Goal: Information Seeking & Learning: Understand process/instructions

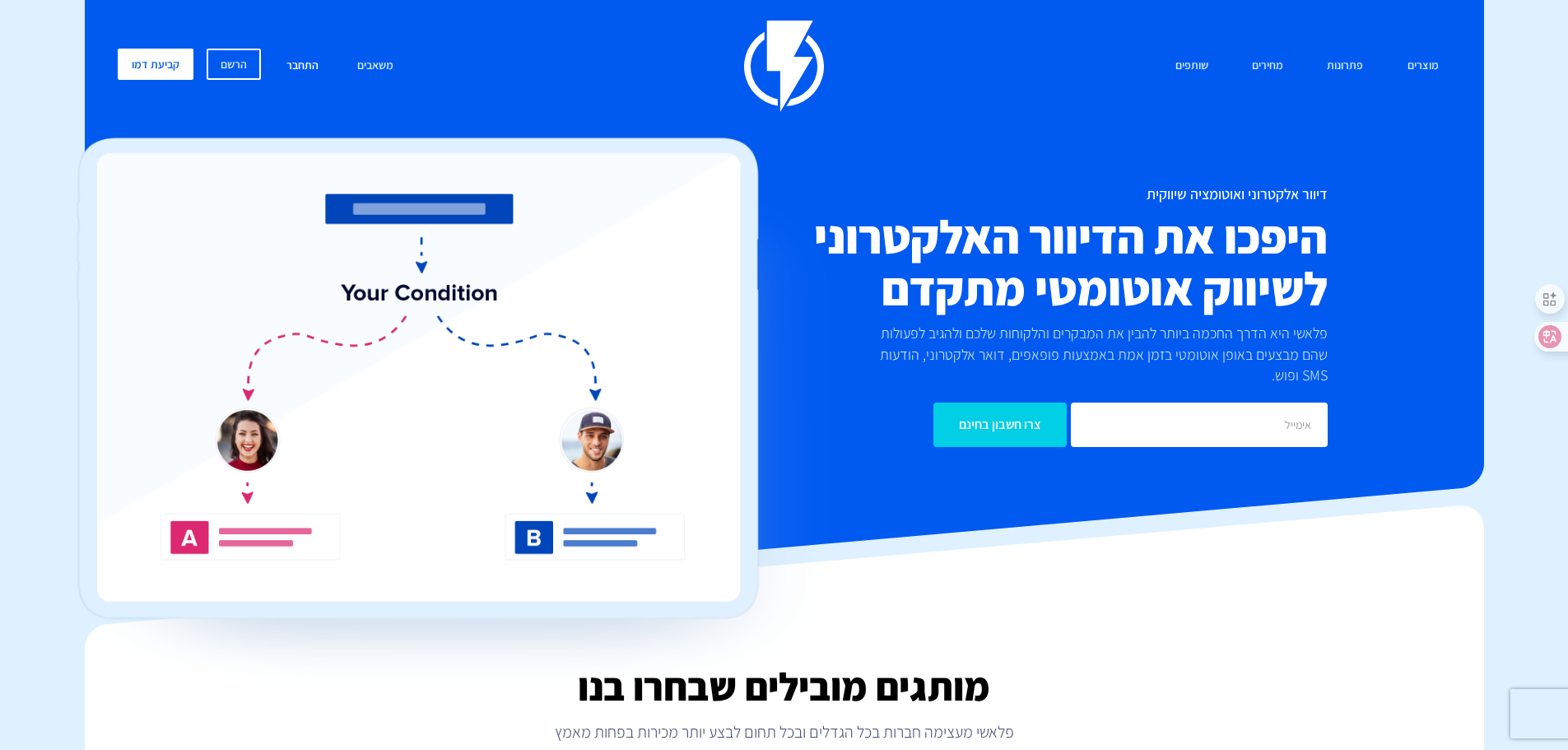
click at [322, 65] on link "התחבר" at bounding box center [302, 66] width 57 height 36
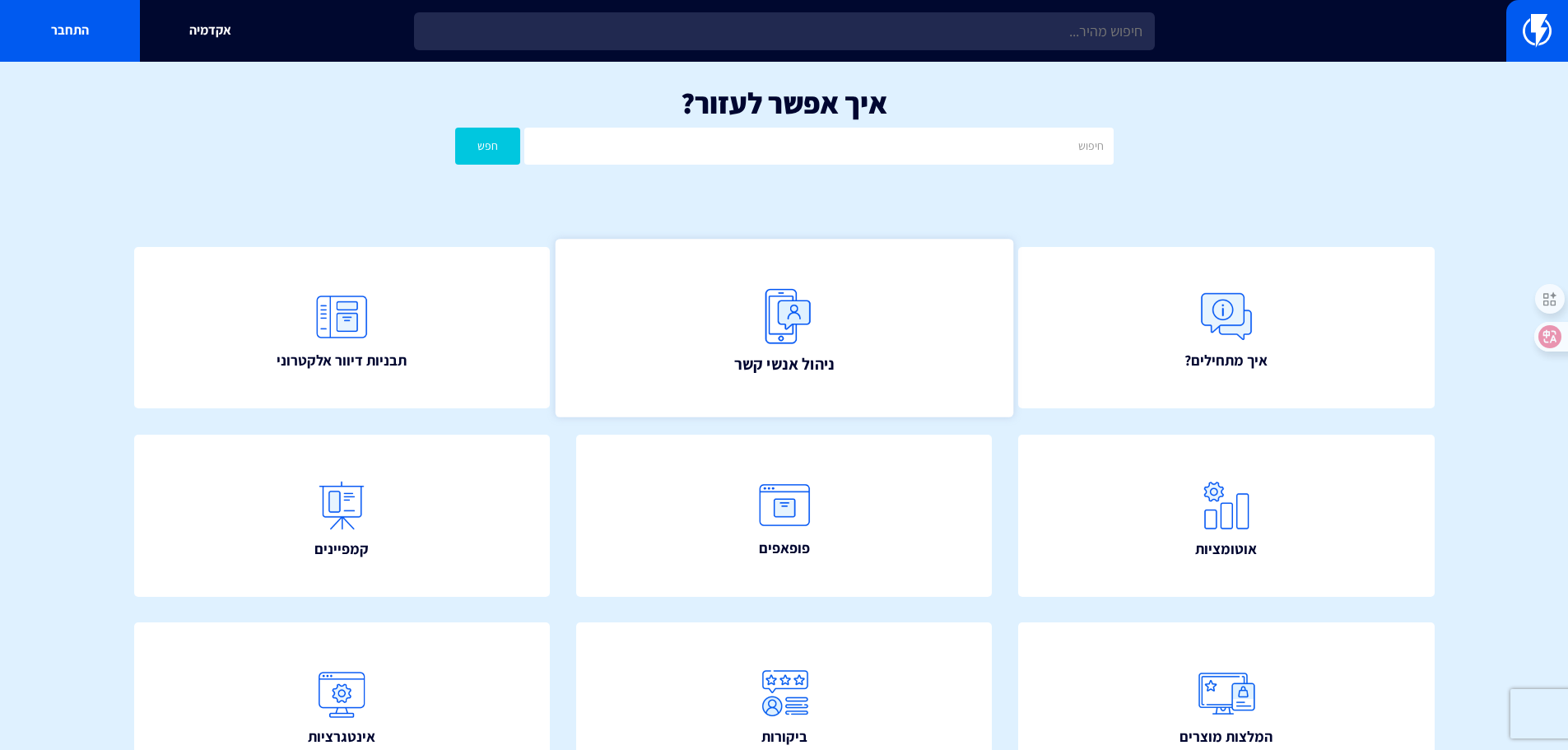
click at [786, 348] on img at bounding box center [784, 316] width 72 height 72
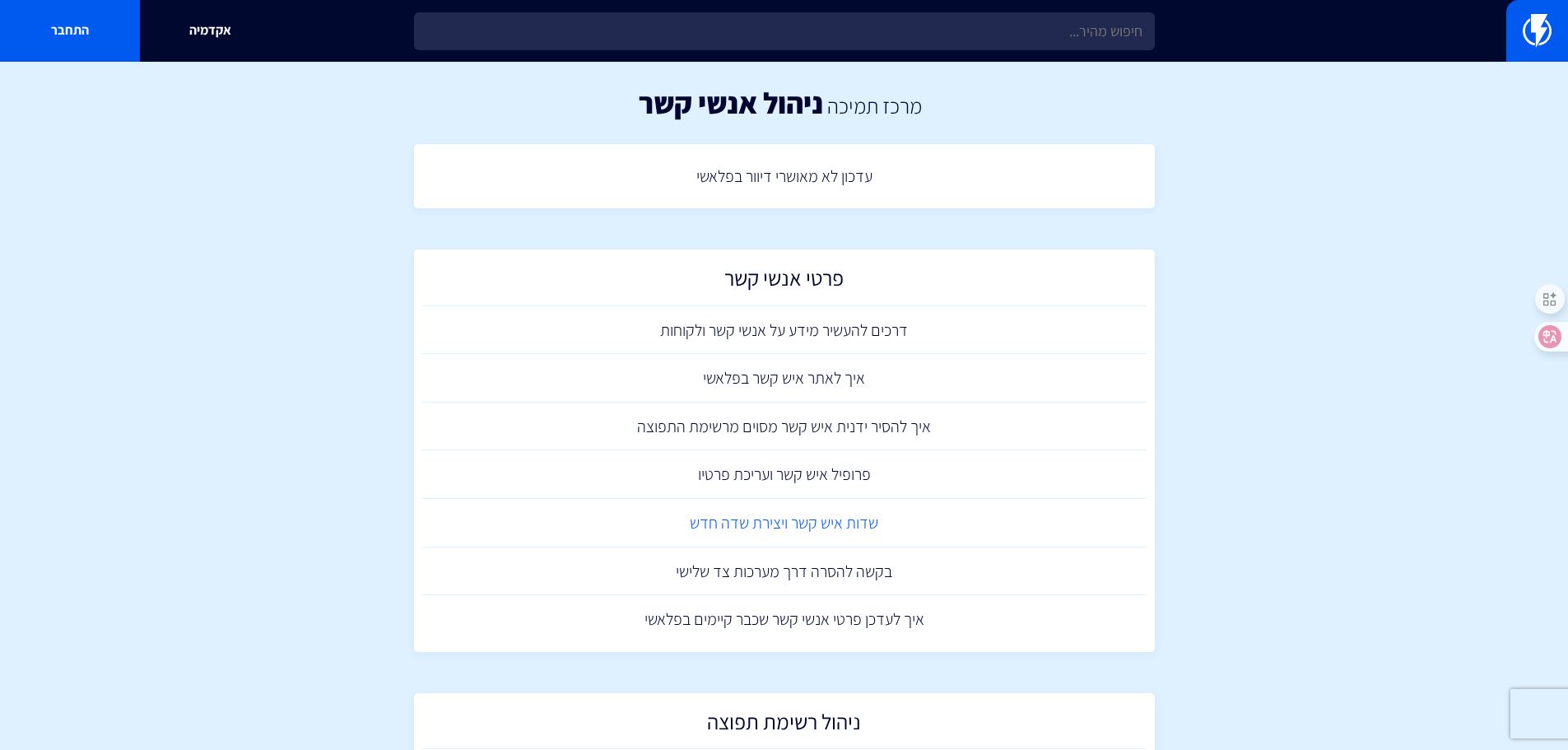
click at [804, 522] on link "שדות איש קשר ויצירת שדה חדש" at bounding box center [784, 523] width 724 height 49
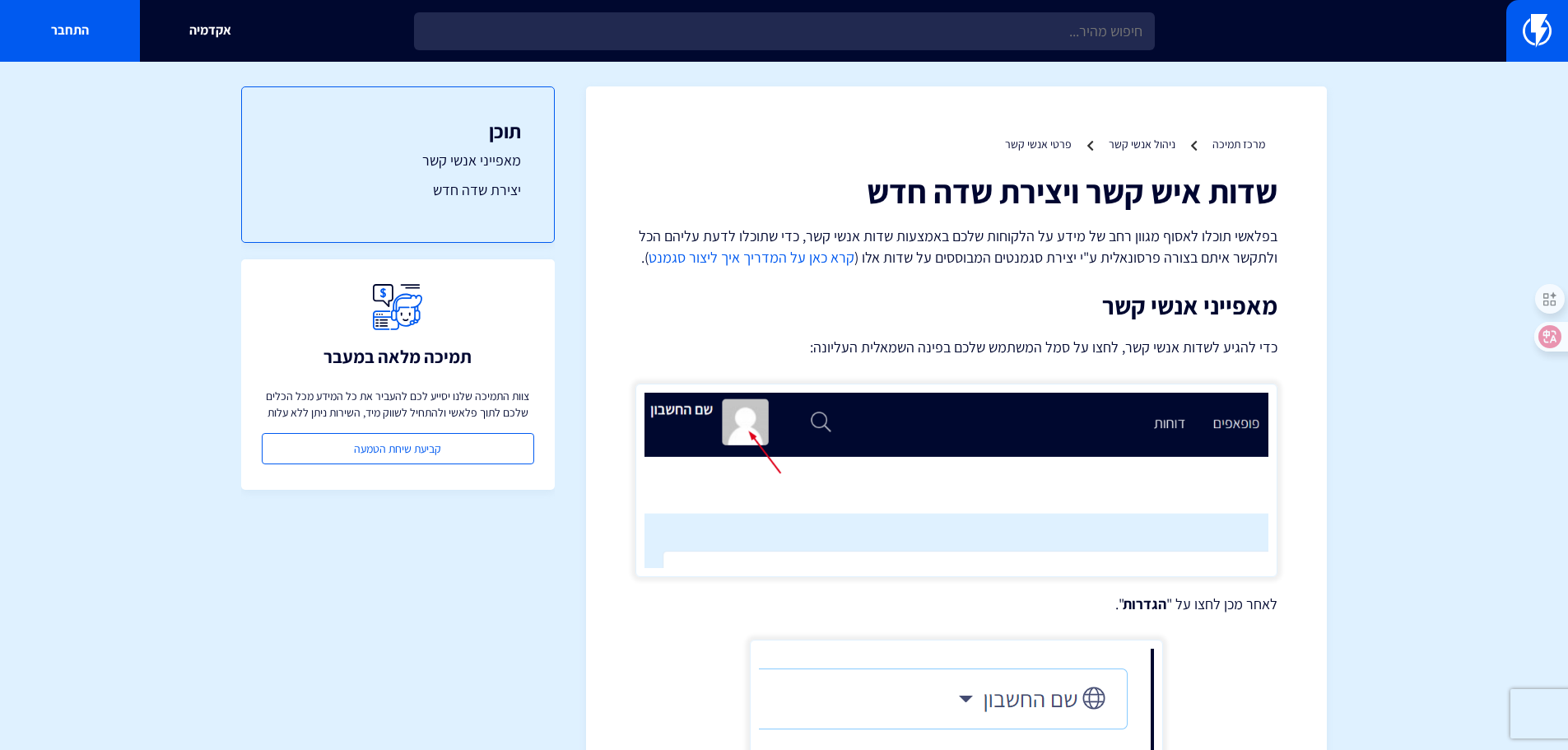
click at [737, 256] on link "קרא כאן על המדריך איך ליצור סגמנט" at bounding box center [751, 257] width 206 height 19
click at [1540, 37] on img at bounding box center [1537, 31] width 29 height 33
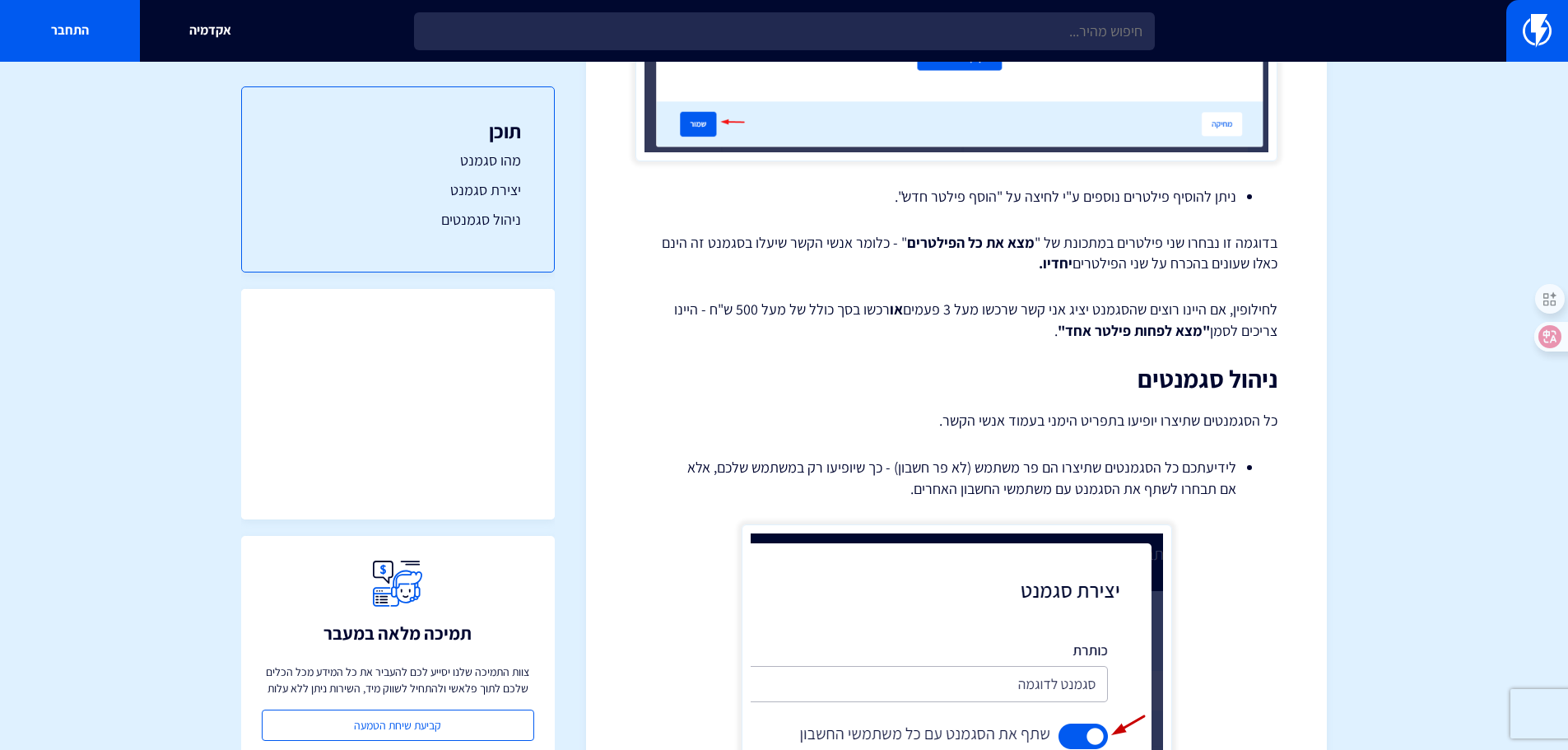
scroll to position [1839, 0]
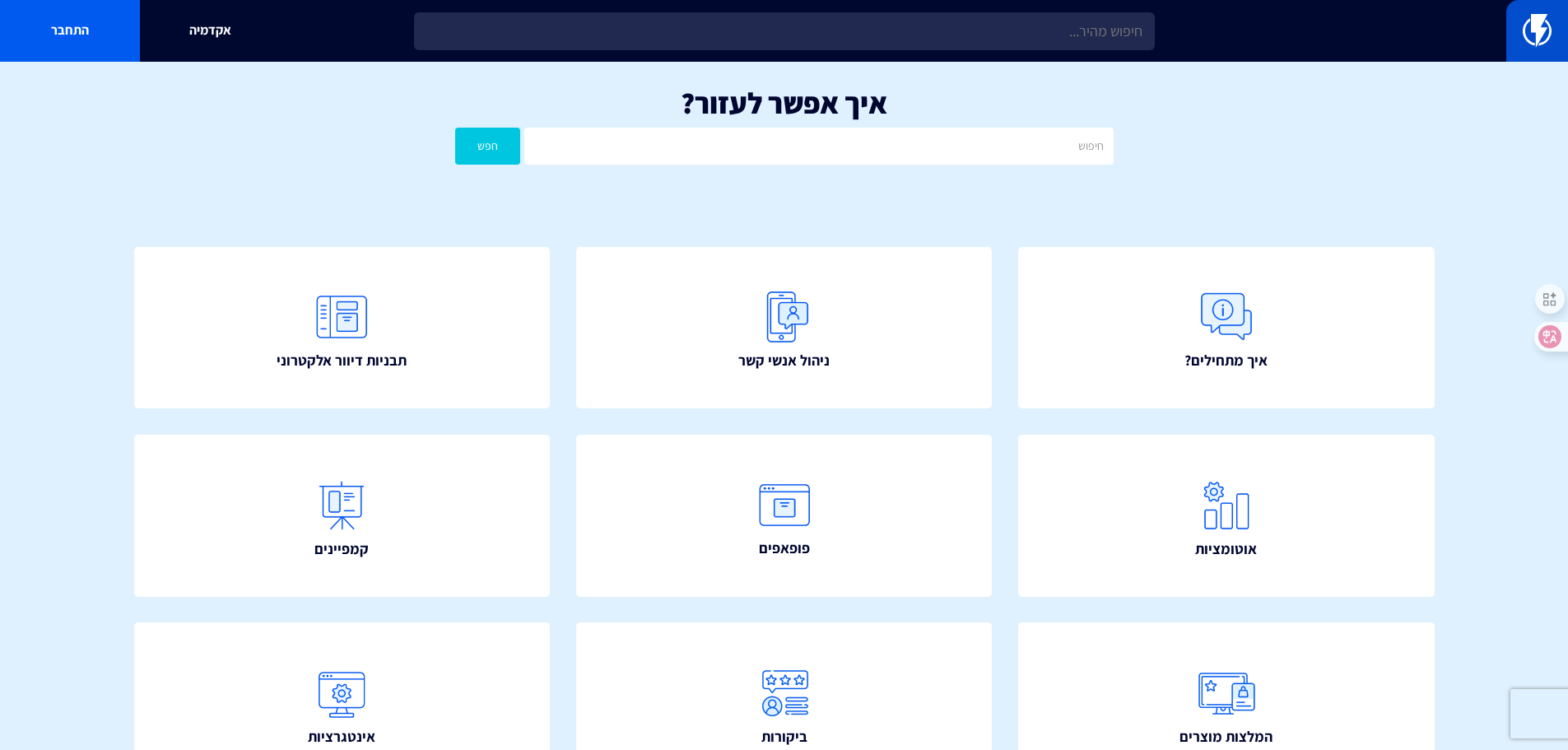
click at [1549, 23] on img at bounding box center [1537, 31] width 29 height 33
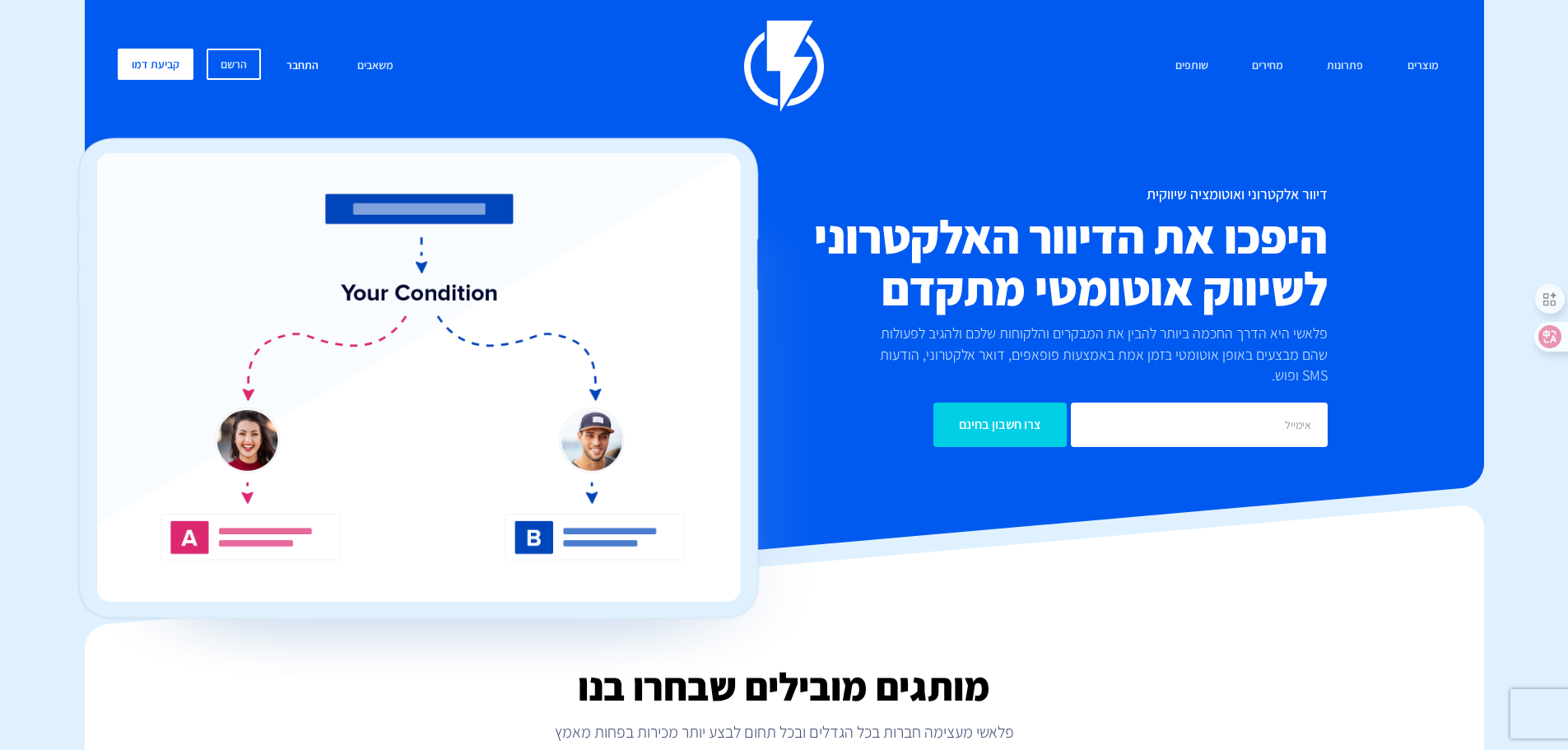
click at [299, 65] on link "התחבר" at bounding box center [302, 66] width 57 height 36
